Goal: Task Accomplishment & Management: Manage account settings

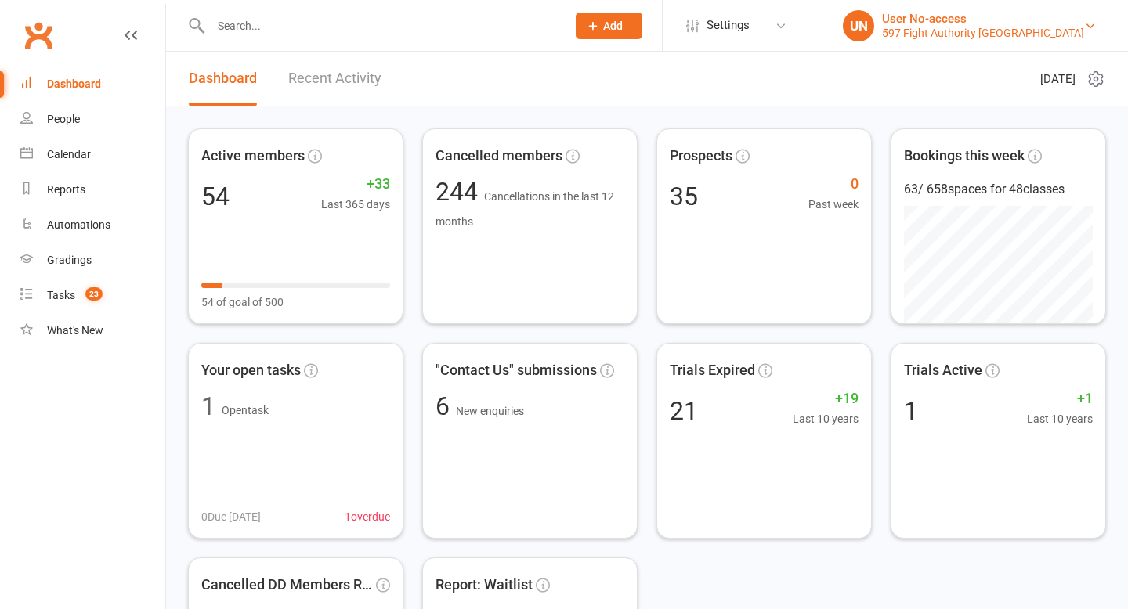
click at [950, 18] on div "User No-access" at bounding box center [983, 19] width 202 height 14
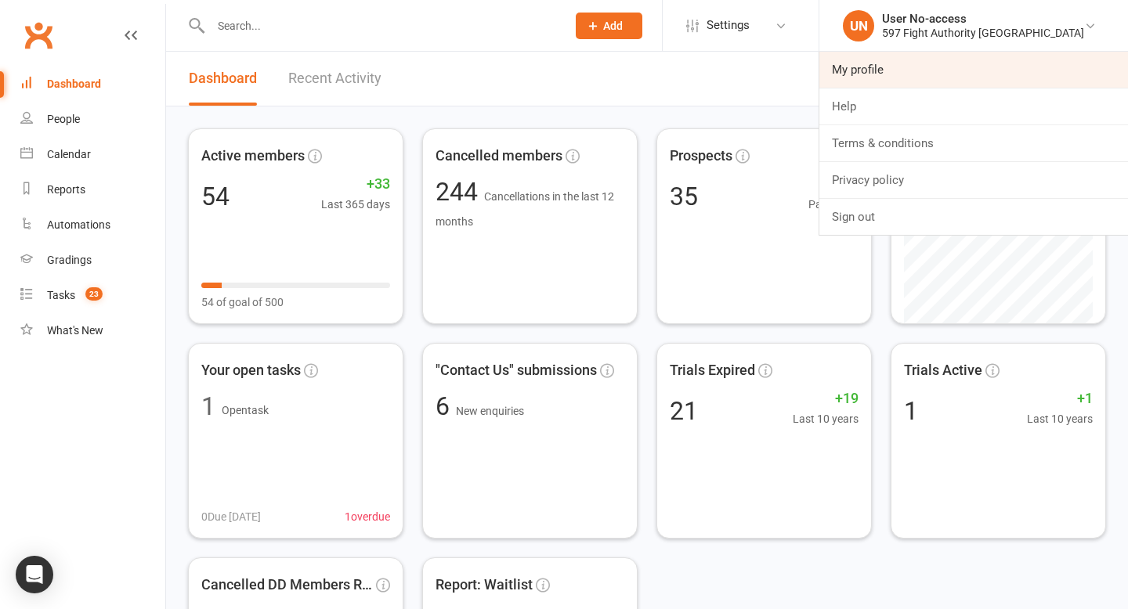
click at [923, 77] on link "My profile" at bounding box center [973, 70] width 309 height 36
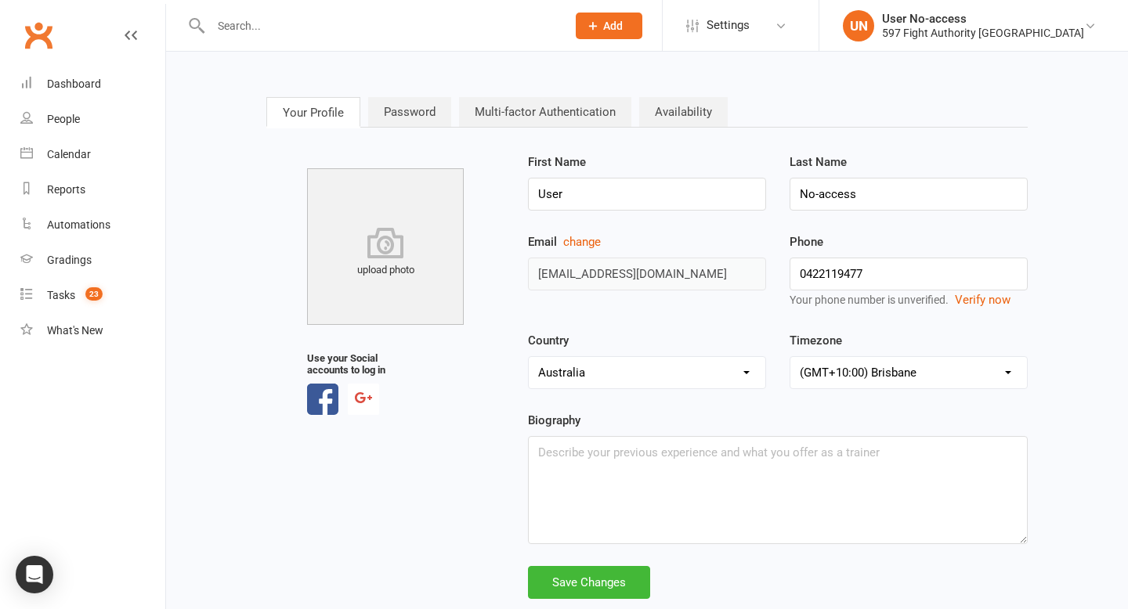
click at [563, 107] on link "Multi-factor Authentication" at bounding box center [545, 112] width 172 height 30
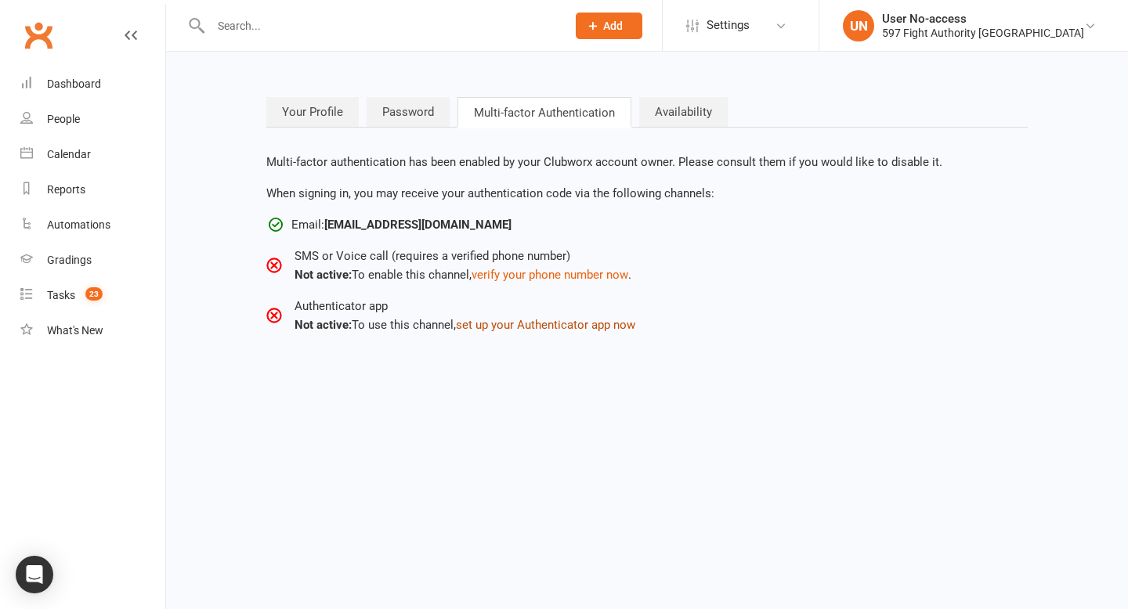
click at [608, 327] on button "set up your Authenticator app now" at bounding box center [545, 325] width 179 height 19
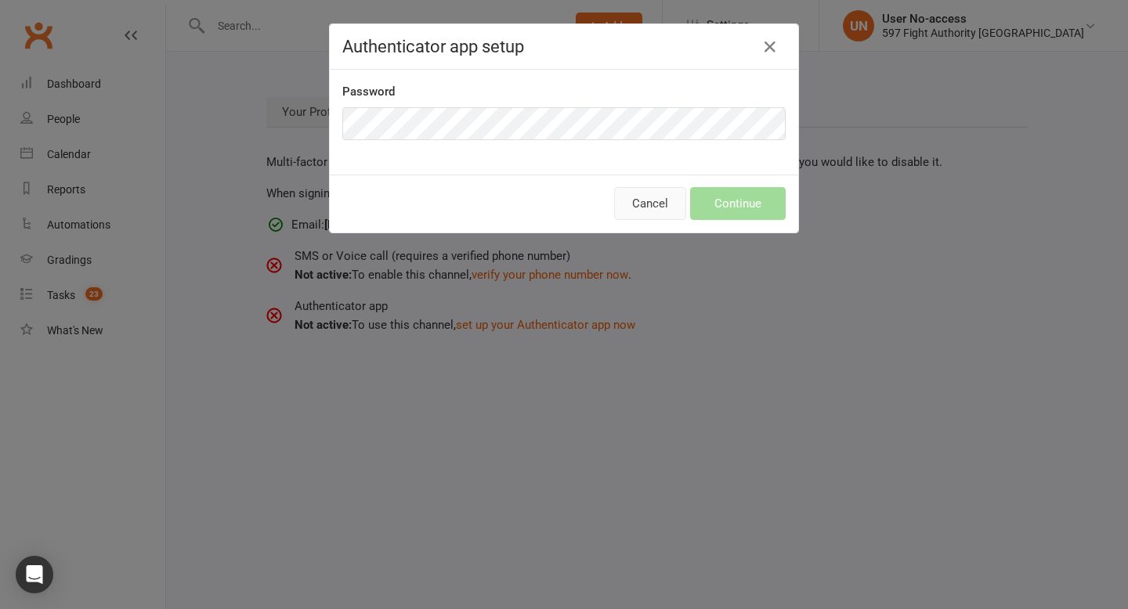
click at [659, 207] on button "Cancel" at bounding box center [650, 203] width 72 height 33
